Goal: Information Seeking & Learning: Understand process/instructions

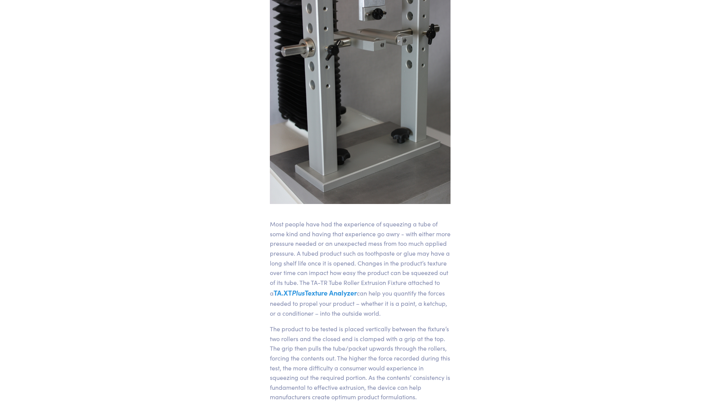
scroll to position [229, 0]
drag, startPoint x: 277, startPoint y: 237, endPoint x: 371, endPoint y: 244, distance: 94.4
click at [371, 244] on p "Most people have had the experience of squeezing a tube of some kind and having…" at bounding box center [360, 268] width 181 height 99
click at [427, 243] on p "Most people have had the experience of squeezing a tube of some kind and having…" at bounding box center [360, 268] width 181 height 99
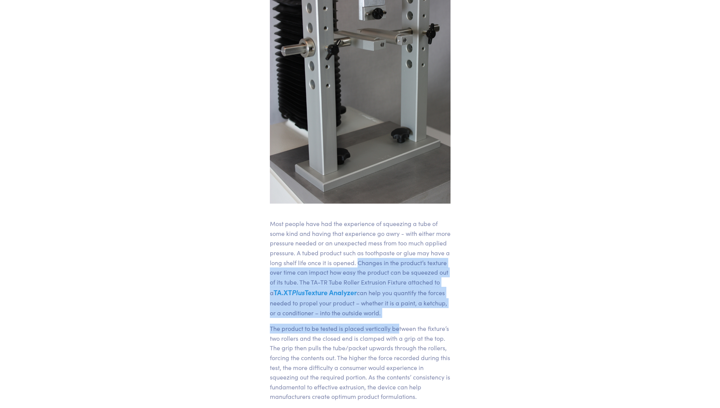
drag, startPoint x: 357, startPoint y: 258, endPoint x: 398, endPoint y: 318, distance: 72.4
click at [398, 318] on div "Most people have had the experience of squeezing a tube of some kind and having…" at bounding box center [360, 336] width 181 height 234
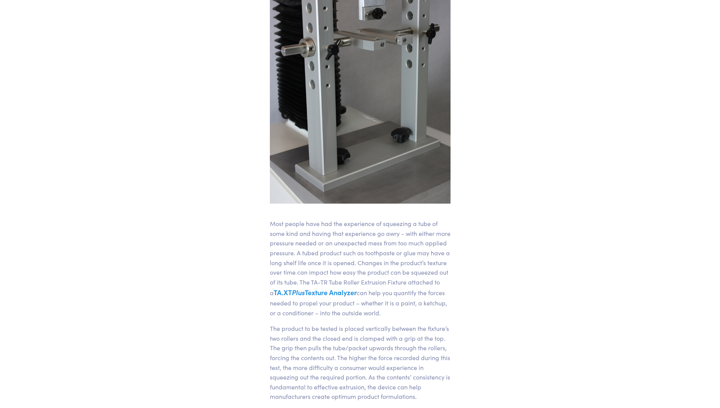
drag, startPoint x: 398, startPoint y: 318, endPoint x: 341, endPoint y: 334, distance: 58.6
click at [341, 334] on p "The product to be tested is placed vertically between the fixture’s two rollers…" at bounding box center [360, 362] width 181 height 78
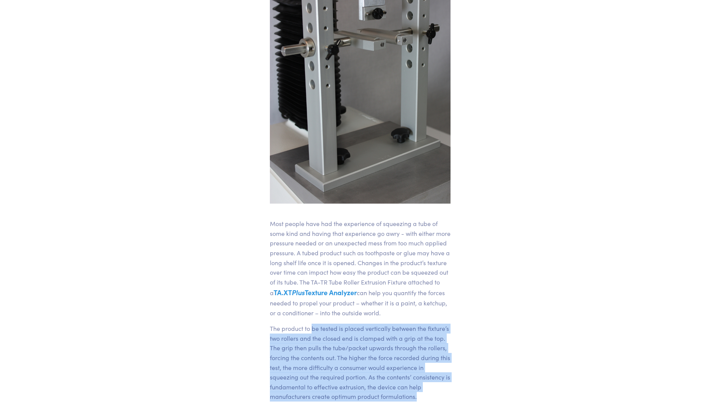
drag, startPoint x: 311, startPoint y: 329, endPoint x: 426, endPoint y: 392, distance: 130.8
click at [426, 392] on p "The product to be tested is placed vertically between the fixture’s two rollers…" at bounding box center [360, 362] width 181 height 78
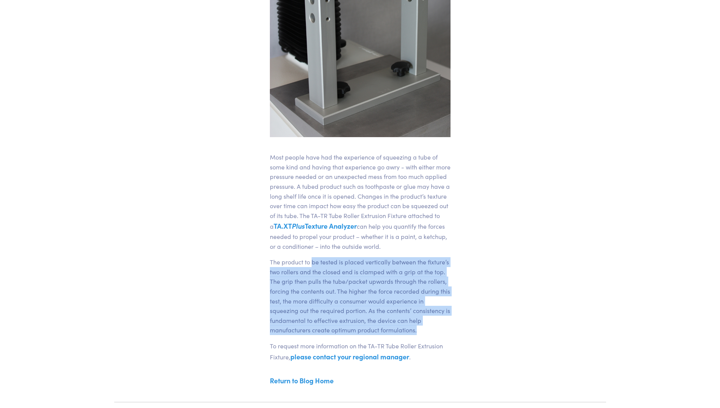
scroll to position [298, 0]
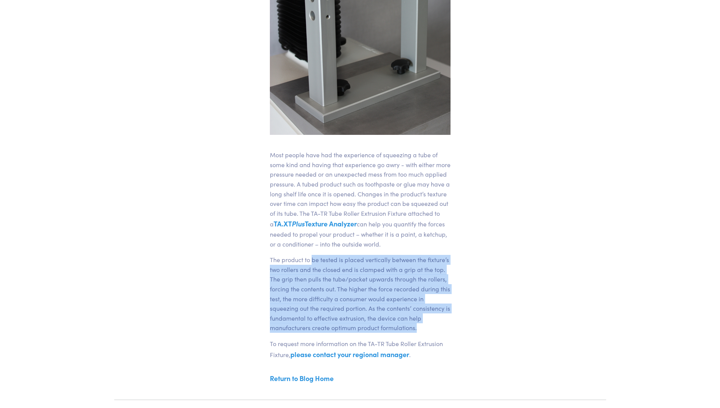
click at [433, 265] on p "The product to be tested is placed vertically between the fixture’s two rollers…" at bounding box center [360, 294] width 181 height 78
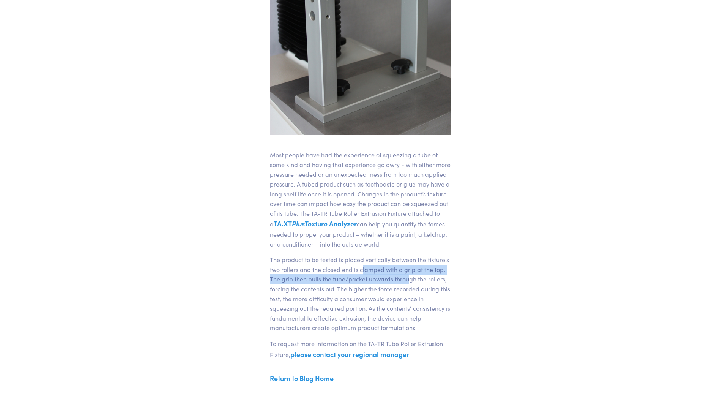
drag, startPoint x: 363, startPoint y: 274, endPoint x: 408, endPoint y: 280, distance: 45.2
click at [408, 280] on p "The product to be tested is placed vertically between the fixture’s two rollers…" at bounding box center [360, 294] width 181 height 78
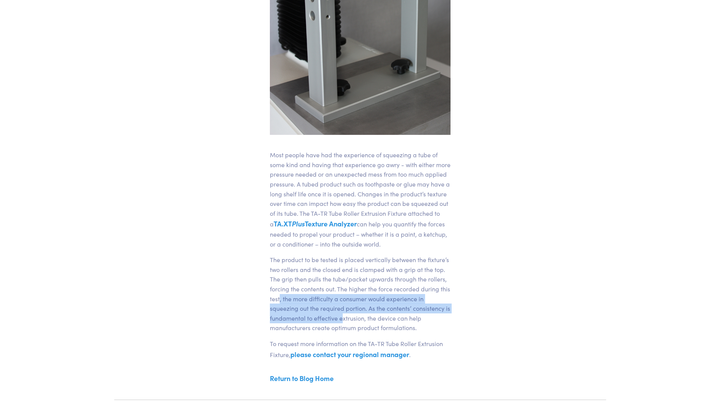
drag, startPoint x: 291, startPoint y: 294, endPoint x: 341, endPoint y: 316, distance: 54.5
click at [341, 316] on p "The product to be tested is placed vertically between the fixture’s two rollers…" at bounding box center [360, 294] width 181 height 78
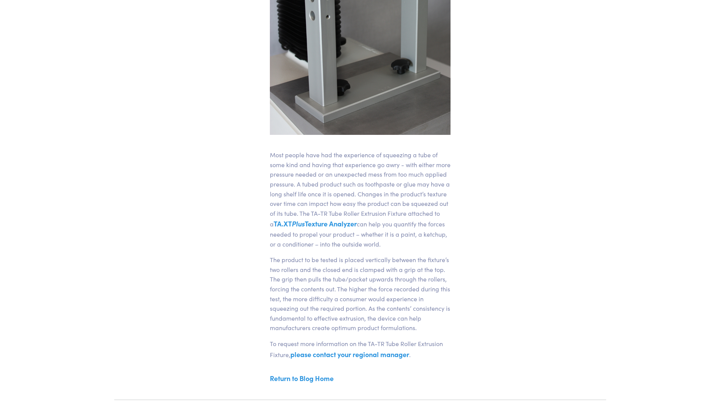
drag, startPoint x: 341, startPoint y: 316, endPoint x: 287, endPoint y: 278, distance: 66.4
click at [287, 278] on p "The product to be tested is placed vertically between the fixture’s two rollers…" at bounding box center [360, 294] width 181 height 78
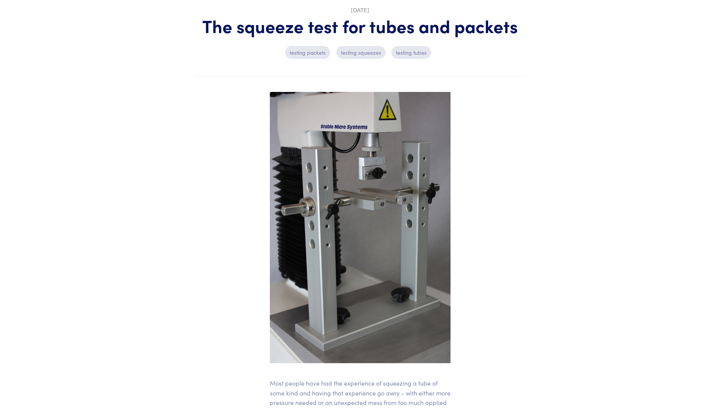
scroll to position [69, 0]
click at [199, 124] on article "[DATE] The squeeze test for tubes and packets testing packets testing squeezes …" at bounding box center [360, 303] width 492 height 625
